Goal: Navigation & Orientation: Find specific page/section

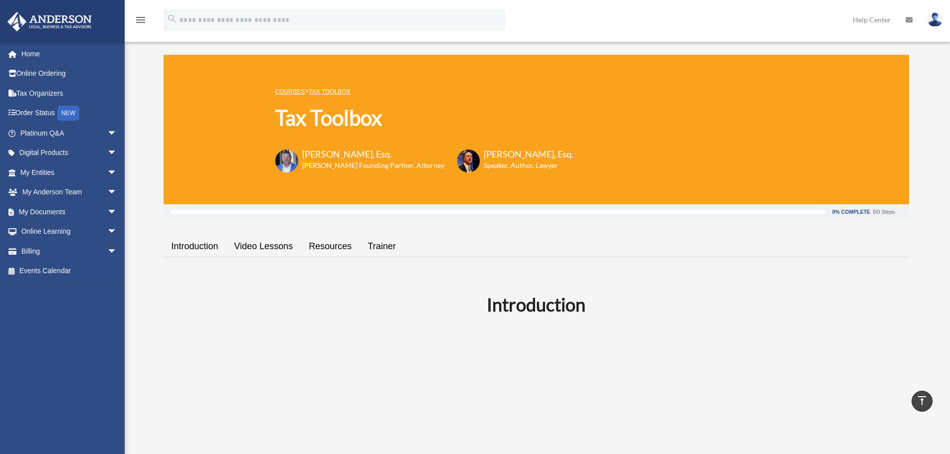
scroll to position [221, 0]
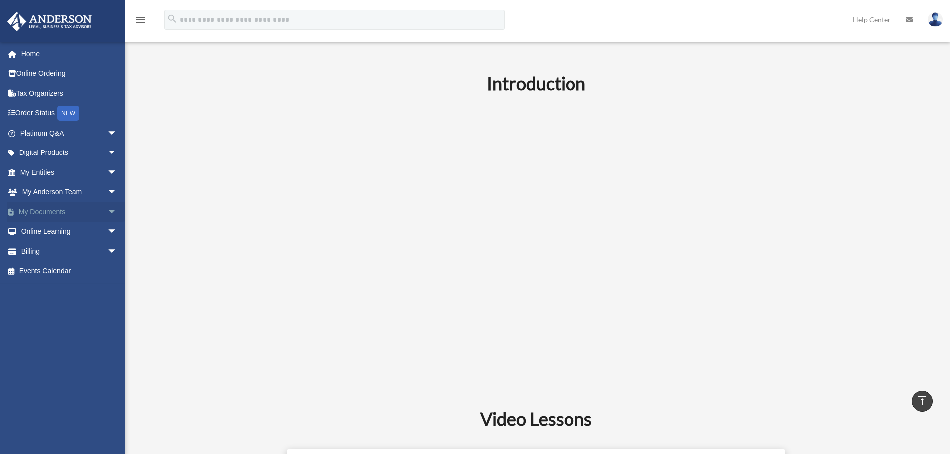
click at [107, 214] on span "arrow_drop_down" at bounding box center [117, 212] width 20 height 20
click at [44, 114] on link "Order Status NEW" at bounding box center [69, 113] width 125 height 20
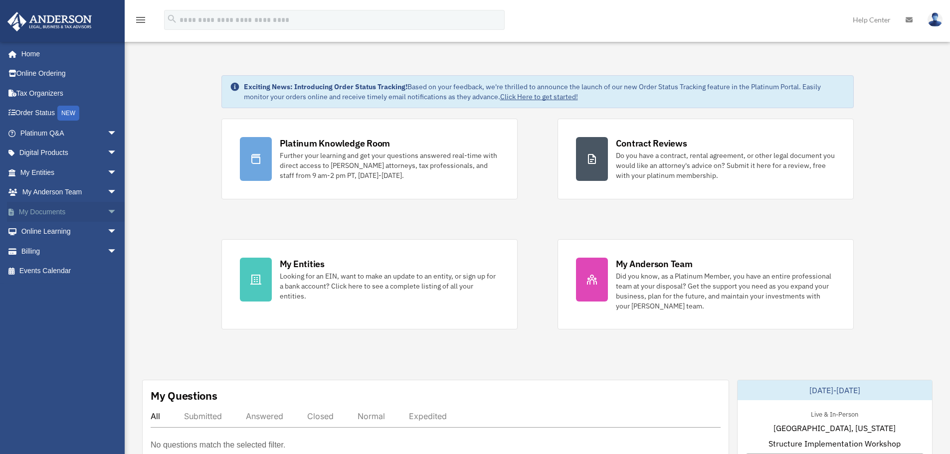
click at [107, 210] on span "arrow_drop_down" at bounding box center [117, 212] width 20 height 20
click at [73, 235] on link "Box" at bounding box center [73, 232] width 118 height 20
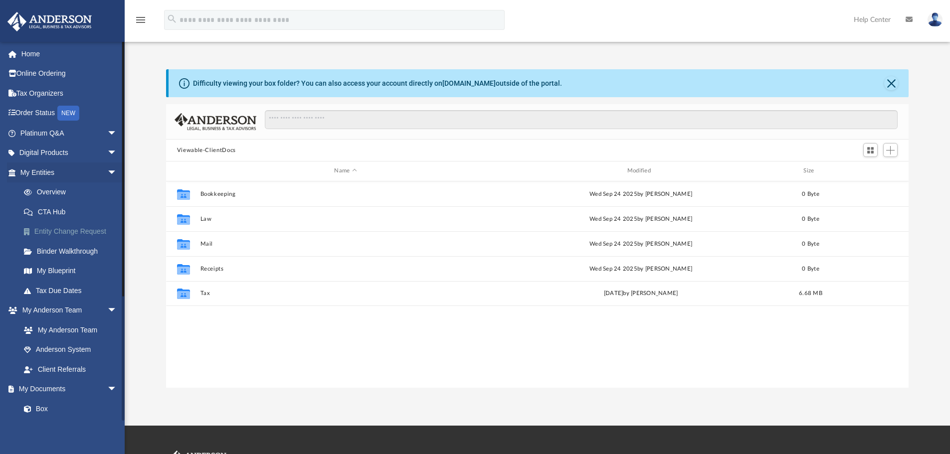
scroll to position [219, 735]
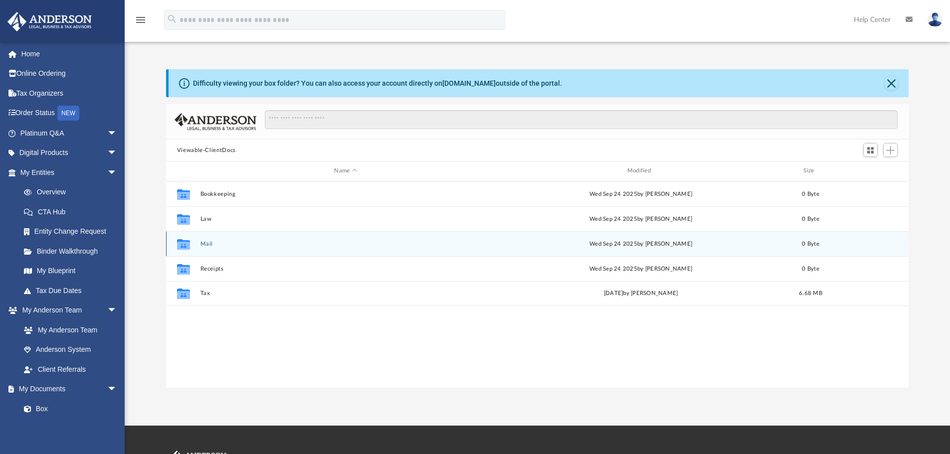
click at [202, 247] on button "Mail" at bounding box center [345, 244] width 291 height 6
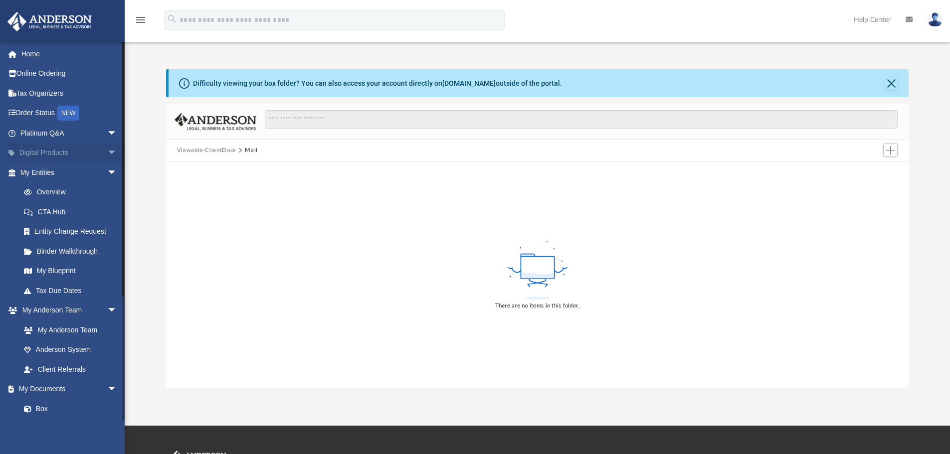
click at [107, 153] on span "arrow_drop_down" at bounding box center [117, 153] width 20 height 20
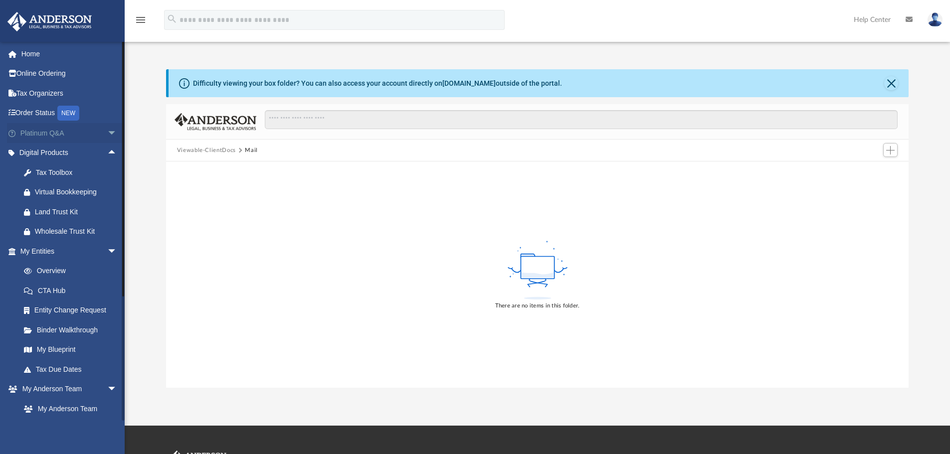
click at [107, 132] on span "arrow_drop_down" at bounding box center [117, 133] width 20 height 20
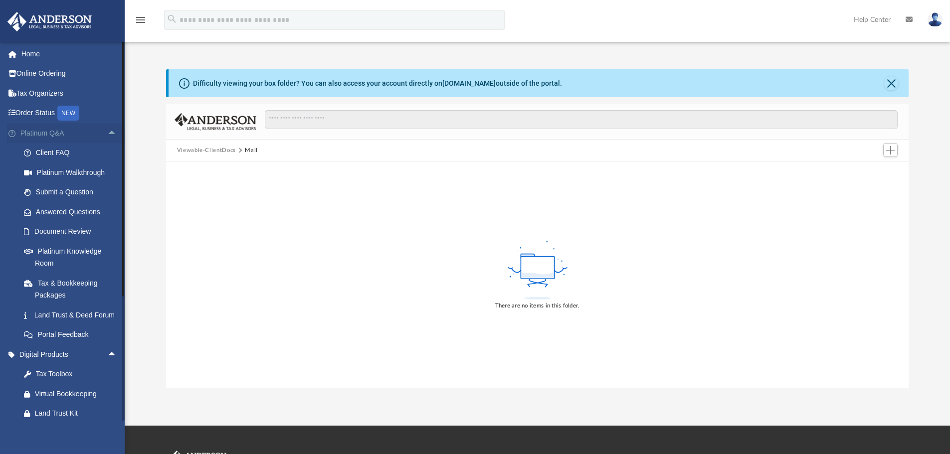
click at [107, 136] on span "arrow_drop_up" at bounding box center [117, 133] width 20 height 20
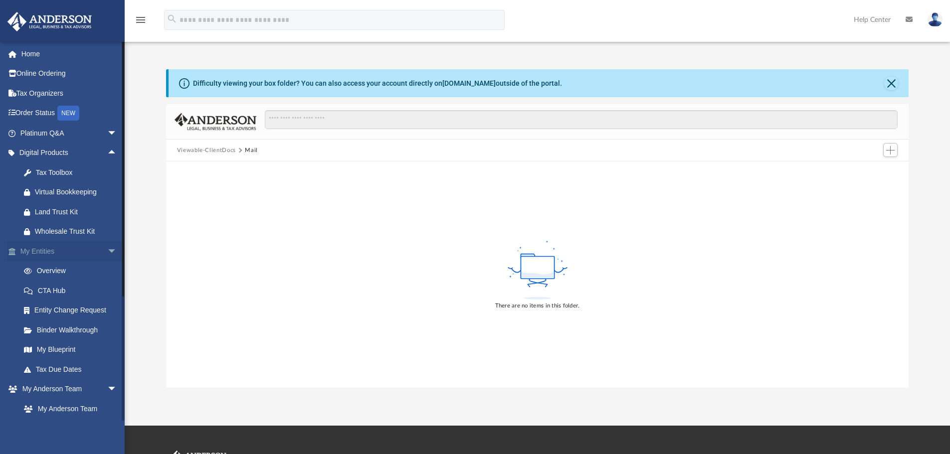
click at [107, 254] on span "arrow_drop_down" at bounding box center [117, 251] width 20 height 20
click at [107, 251] on span "arrow_drop_up" at bounding box center [117, 251] width 20 height 20
click at [107, 251] on span "arrow_drop_down" at bounding box center [117, 251] width 20 height 20
click at [107, 251] on span "arrow_drop_up" at bounding box center [117, 251] width 20 height 20
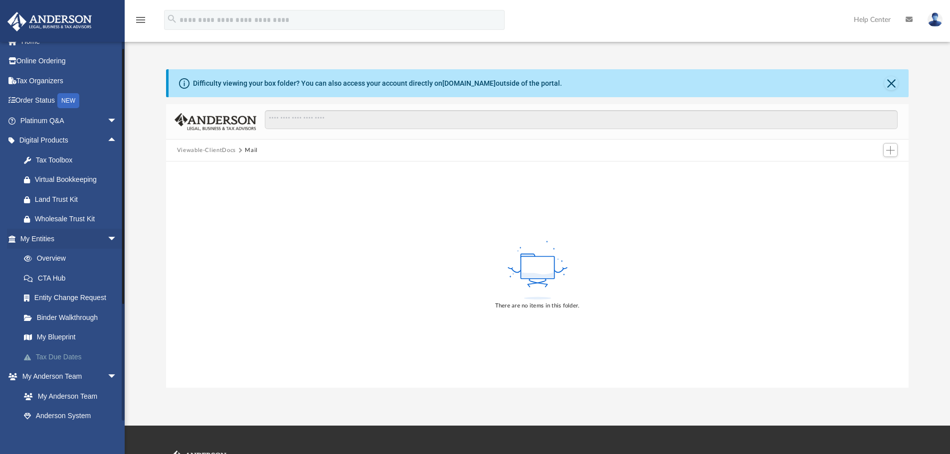
scroll to position [25, 0]
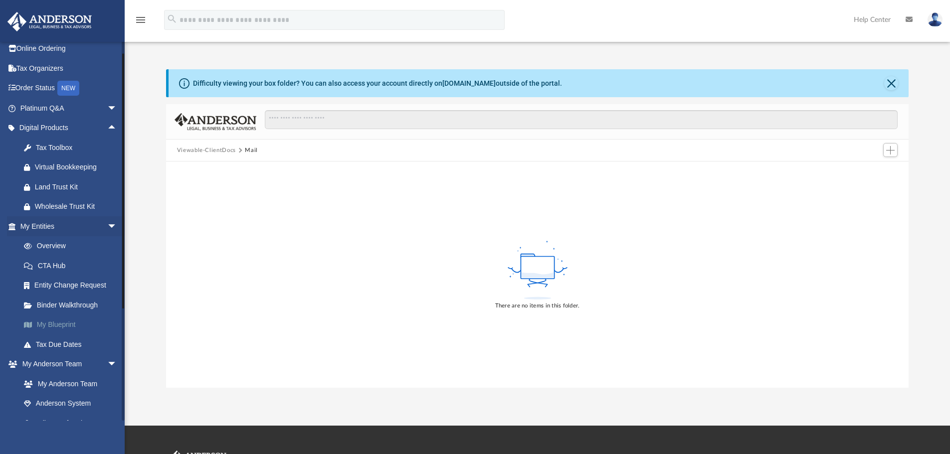
click at [54, 328] on link "My Blueprint" at bounding box center [73, 325] width 118 height 20
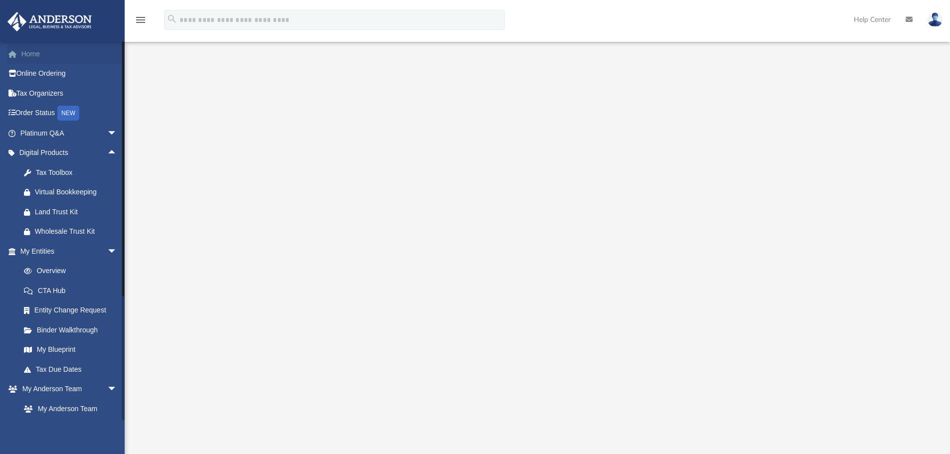
click at [38, 59] on link "Home" at bounding box center [69, 54] width 125 height 20
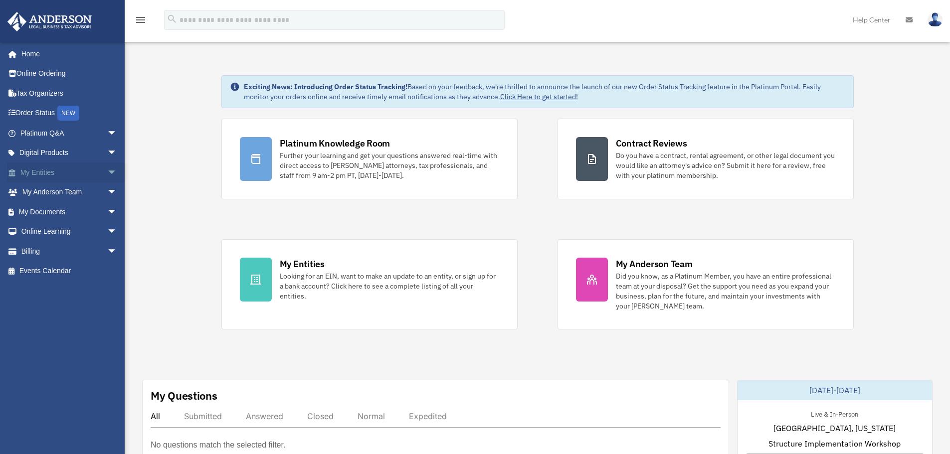
click at [44, 178] on link "My Entities arrow_drop_down" at bounding box center [69, 173] width 125 height 20
